Goal: Information Seeking & Learning: Learn about a topic

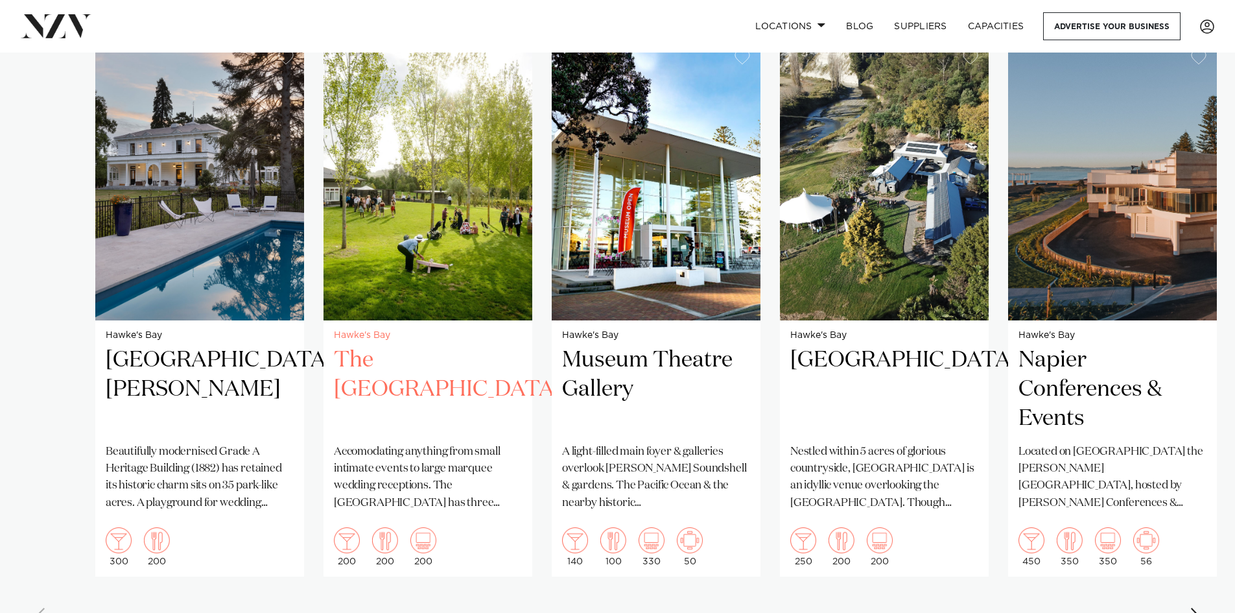
scroll to position [908, 0]
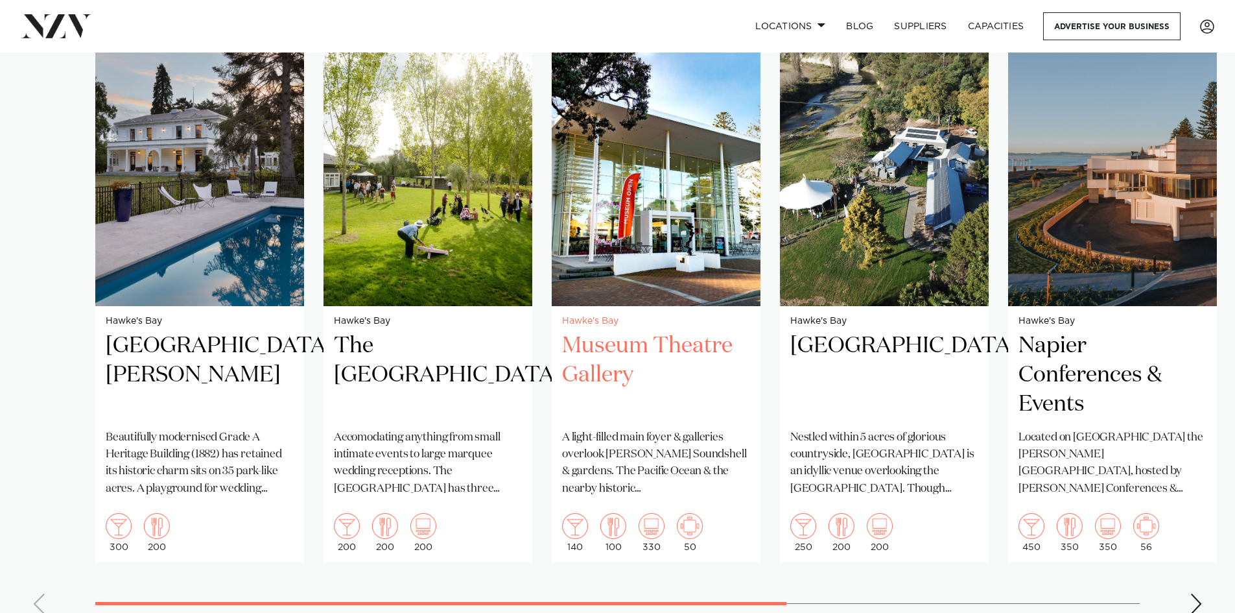
click at [650, 354] on h2 "Museum Theatre Gallery" at bounding box center [656, 375] width 188 height 88
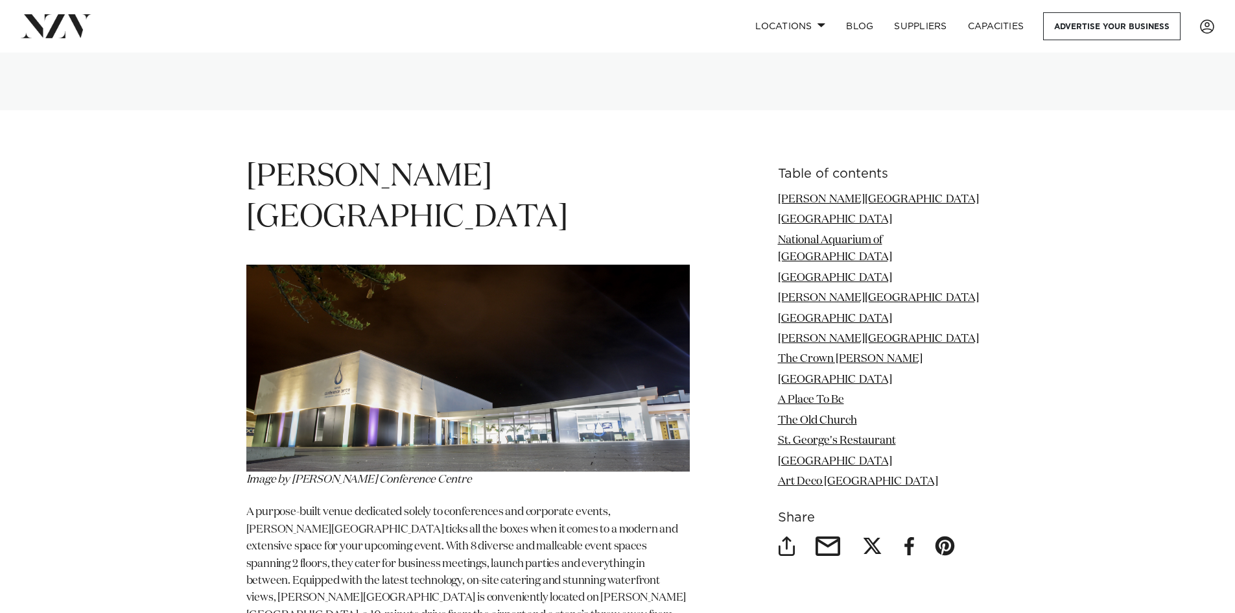
scroll to position [1491, 0]
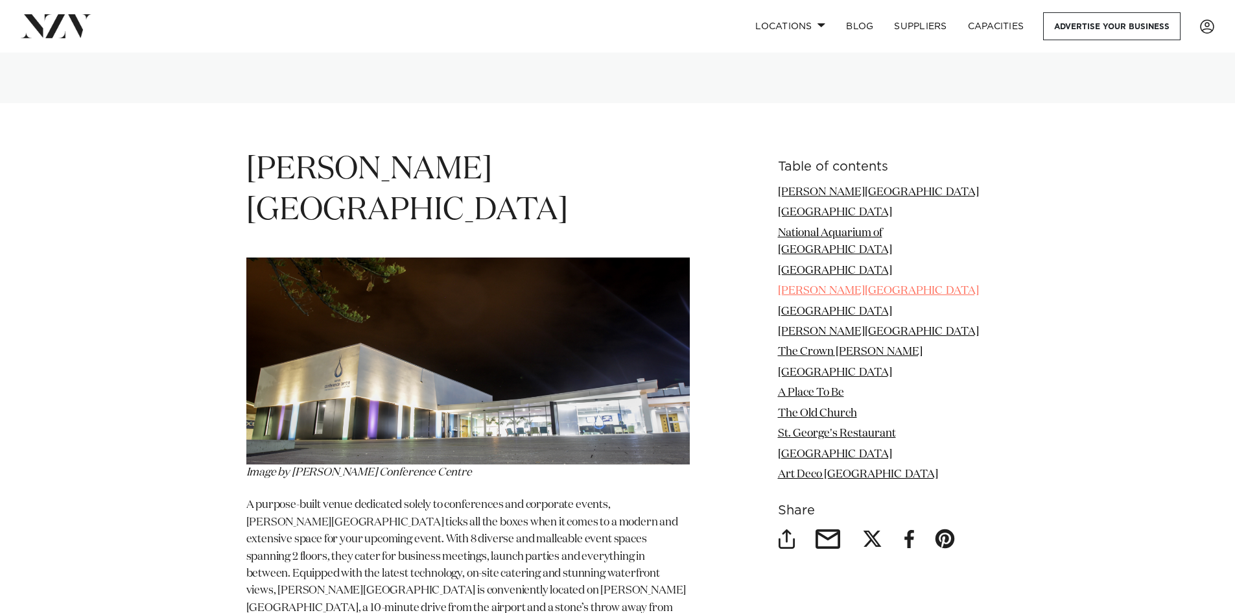
click at [921, 285] on link "[PERSON_NAME][GEOGRAPHIC_DATA]" at bounding box center [878, 290] width 201 height 11
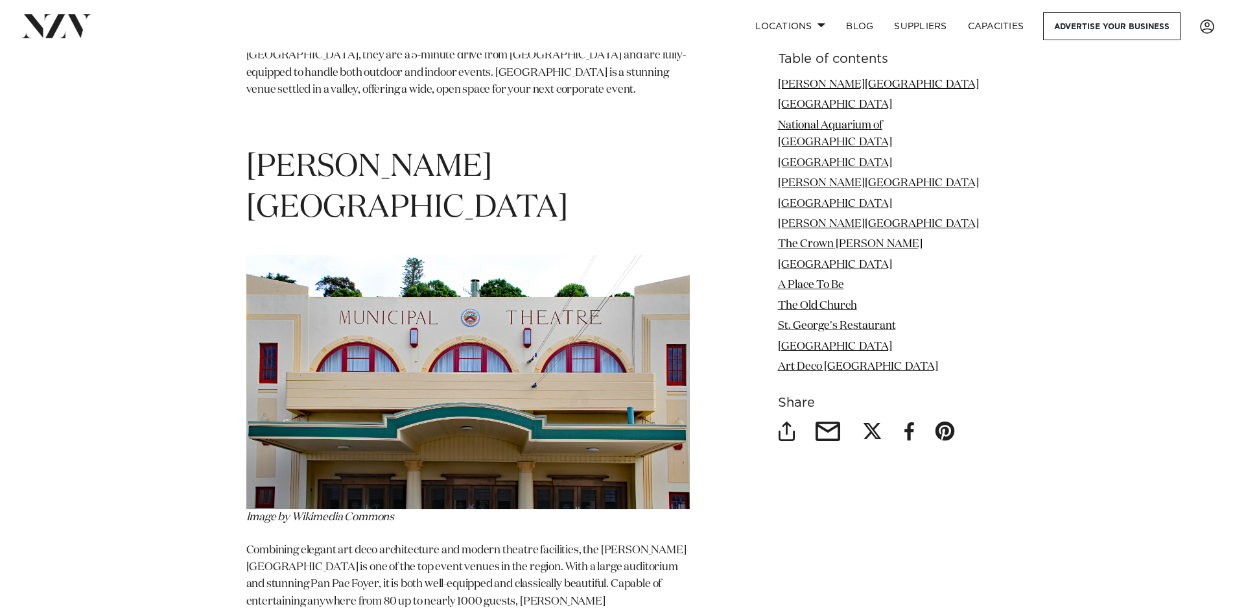
scroll to position [3640, 0]
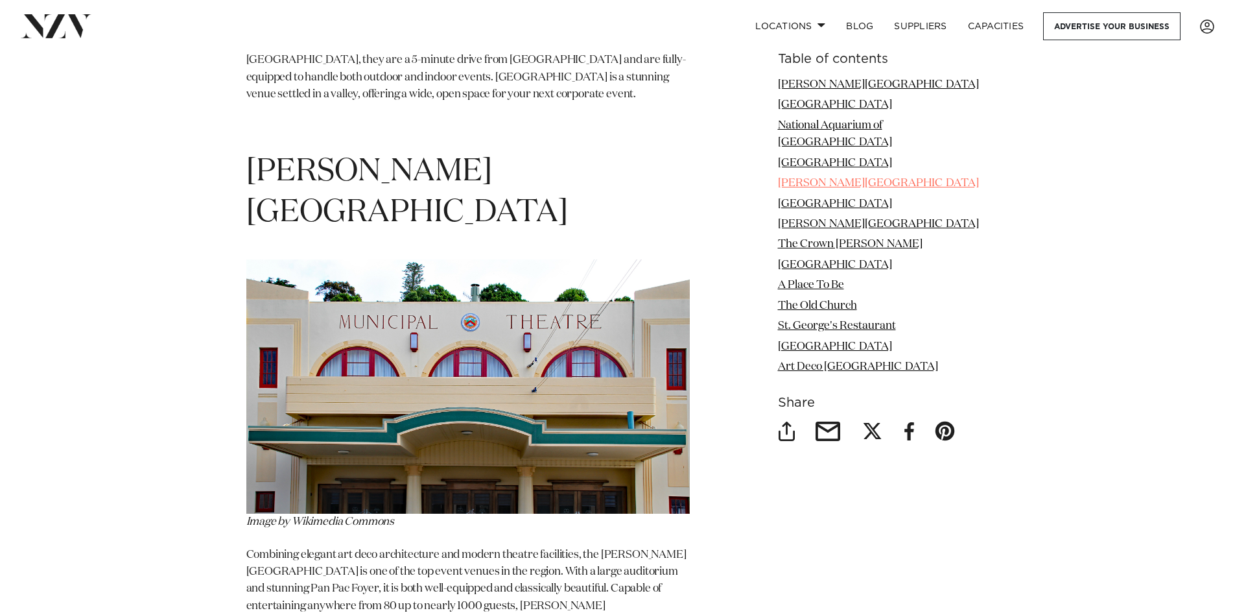
click at [835, 178] on link "[PERSON_NAME][GEOGRAPHIC_DATA]" at bounding box center [878, 183] width 201 height 11
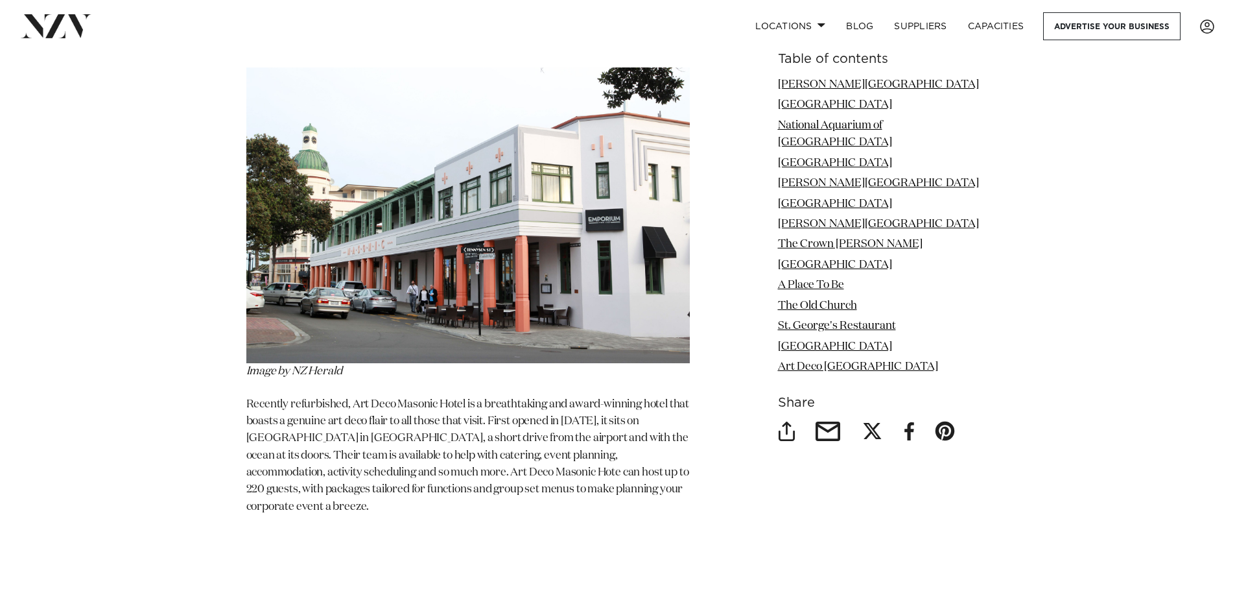
scroll to position [8697, 0]
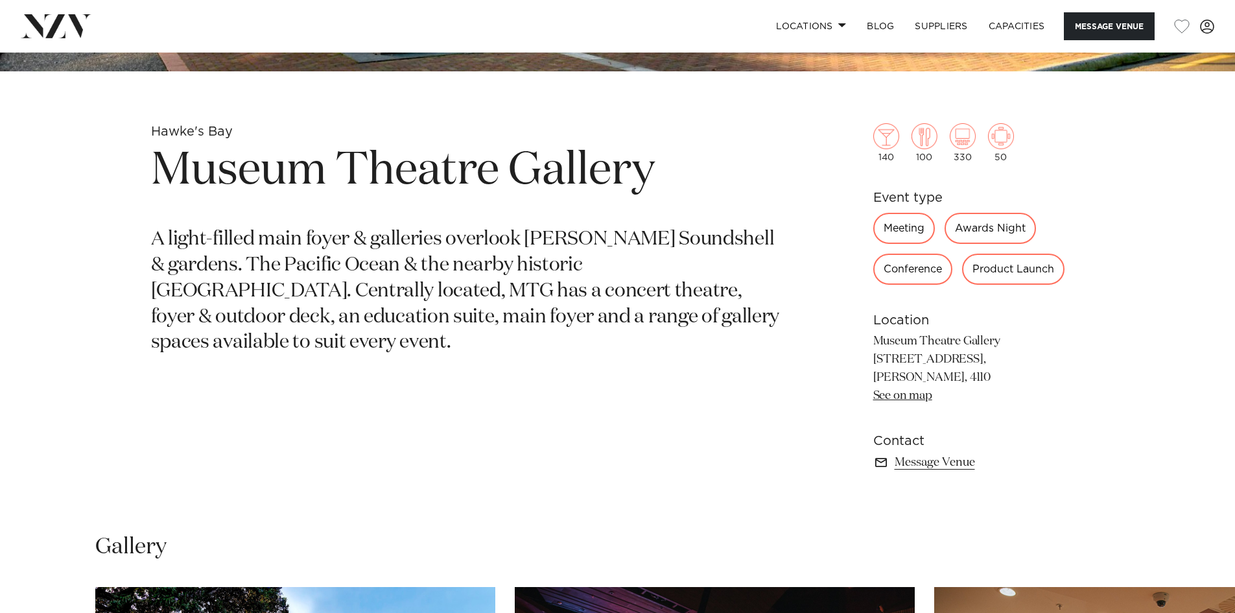
scroll to position [584, 0]
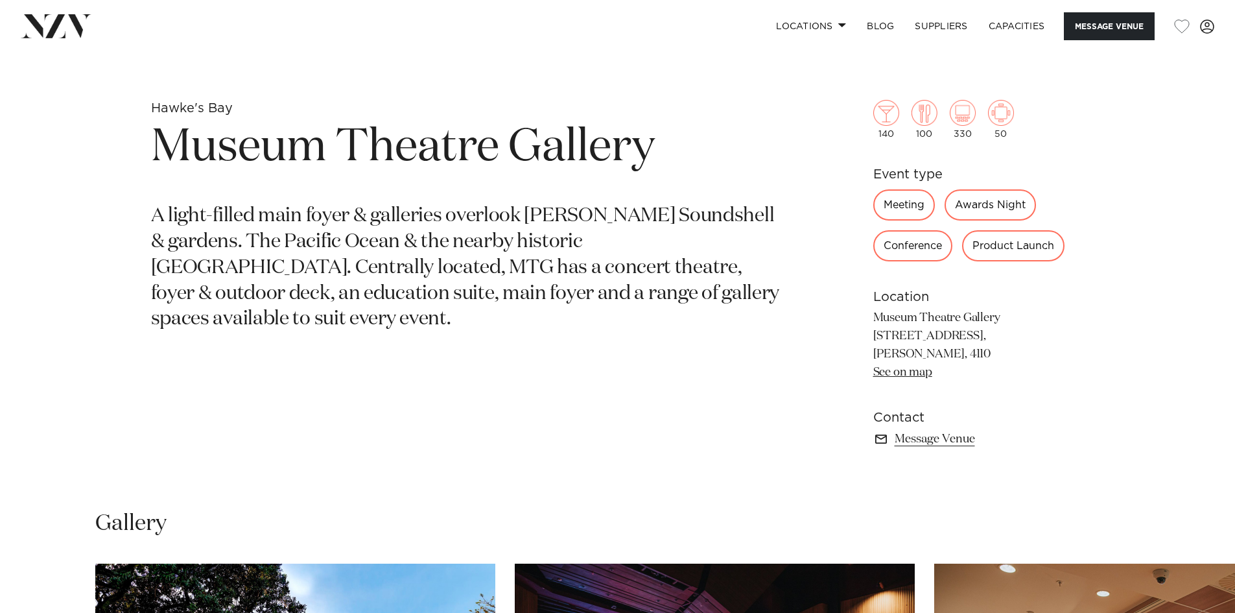
click at [908, 210] on div "Meeting" at bounding box center [904, 204] width 62 height 31
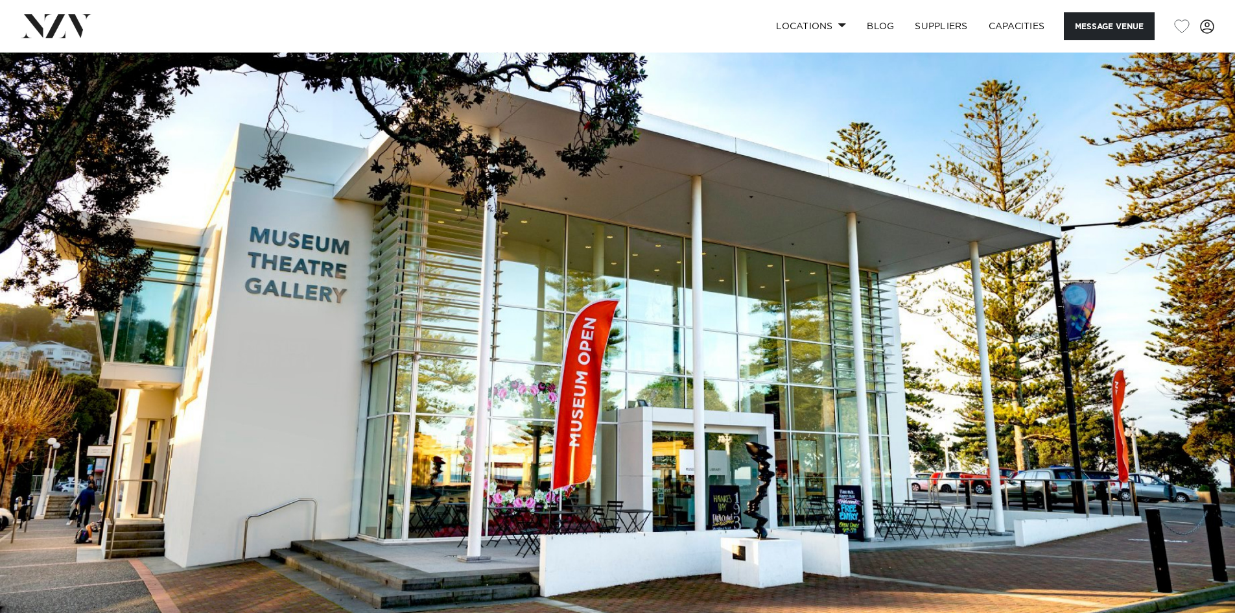
scroll to position [0, 0]
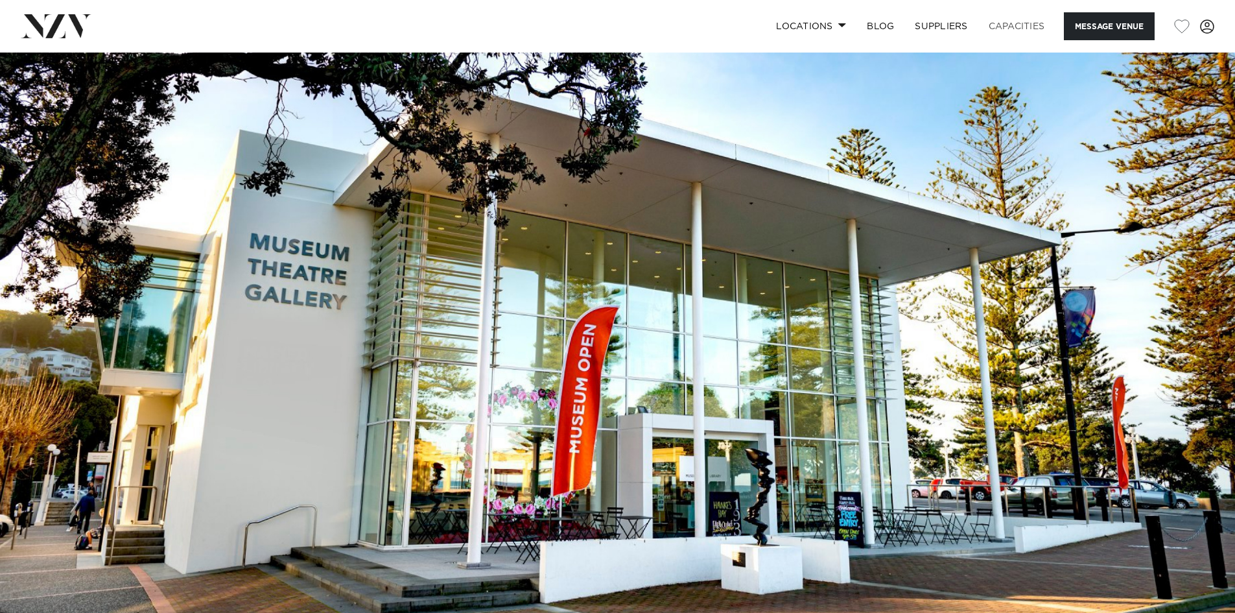
click at [1024, 23] on link "Capacities" at bounding box center [1016, 26] width 77 height 28
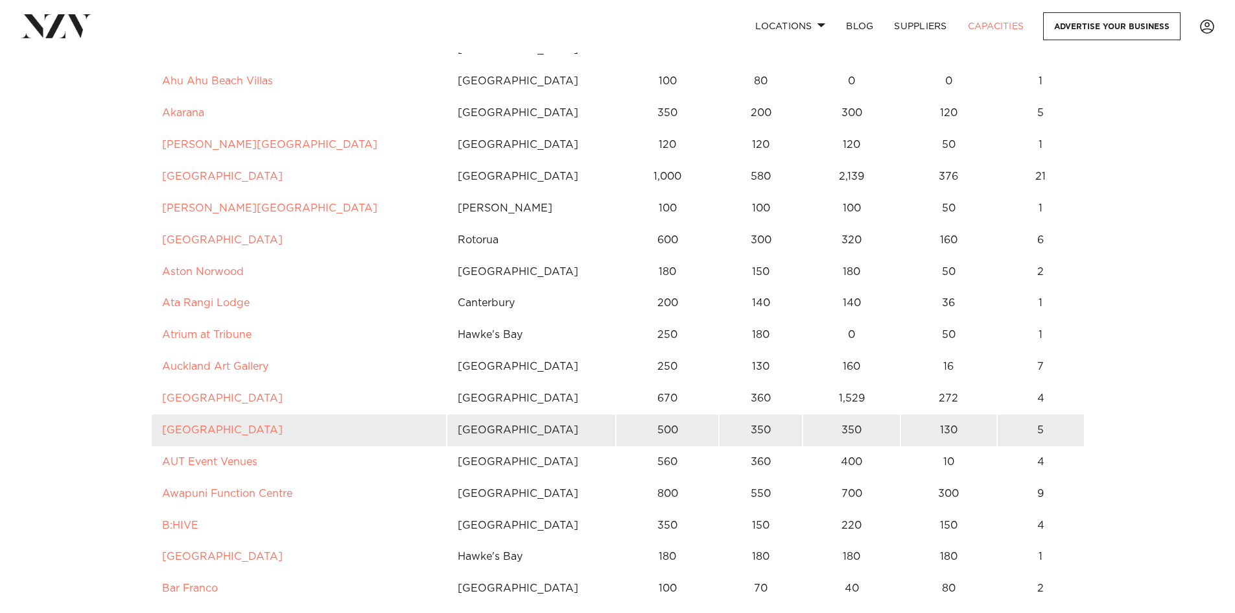
scroll to position [454, 0]
